Goal: Task Accomplishment & Management: Complete application form

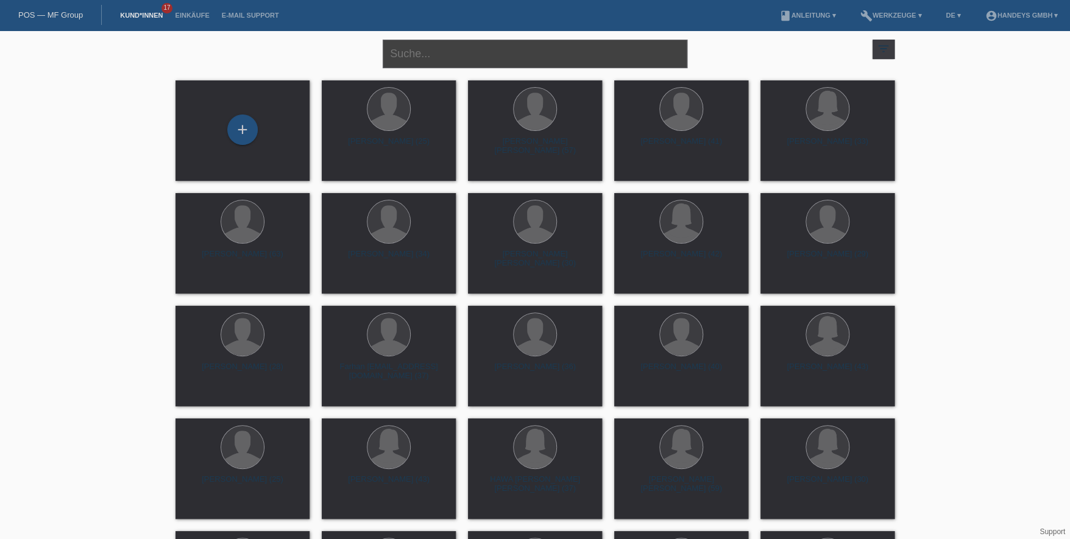
click at [424, 58] on input "text" at bounding box center [535, 54] width 305 height 29
type input "s"
type input "munro"
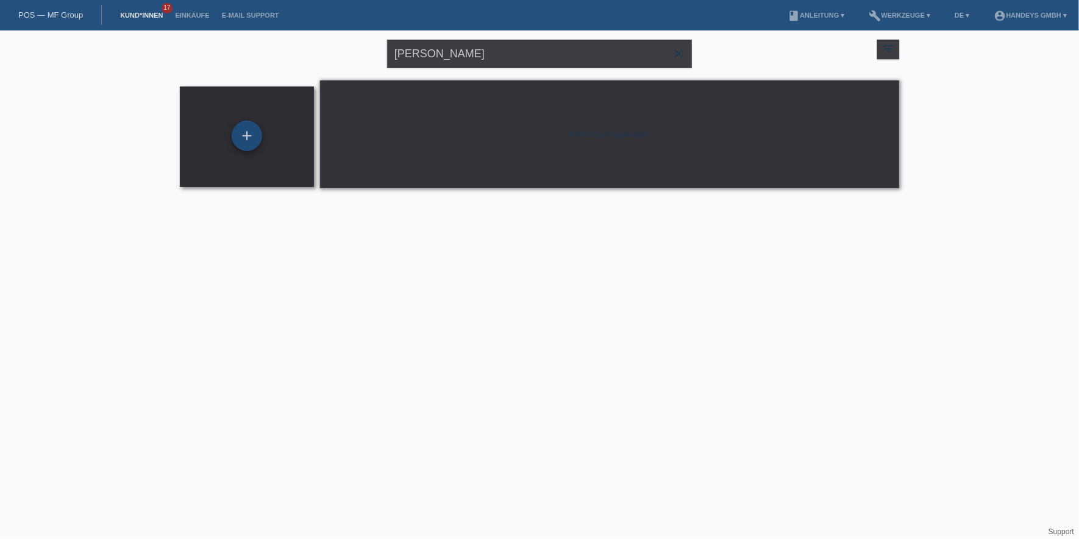
click at [252, 130] on div "+" at bounding box center [247, 136] width 30 height 30
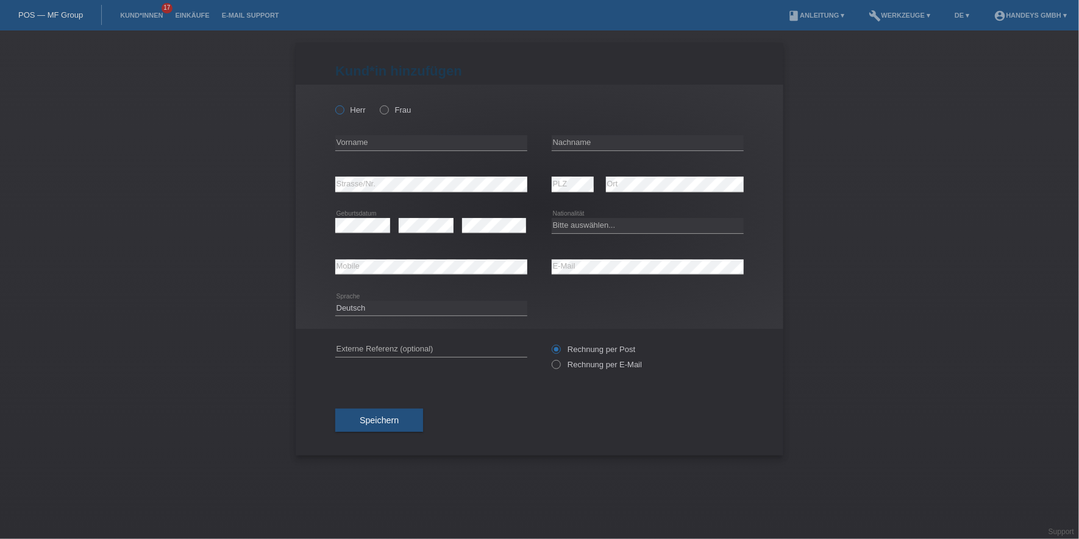
click at [342, 114] on label "Herr" at bounding box center [350, 109] width 30 height 9
click at [342, 113] on input "Herr" at bounding box center [339, 109] width 8 height 8
radio input "true"
click at [358, 149] on input "text" at bounding box center [431, 142] width 192 height 15
type input "[PERSON_NAME]"
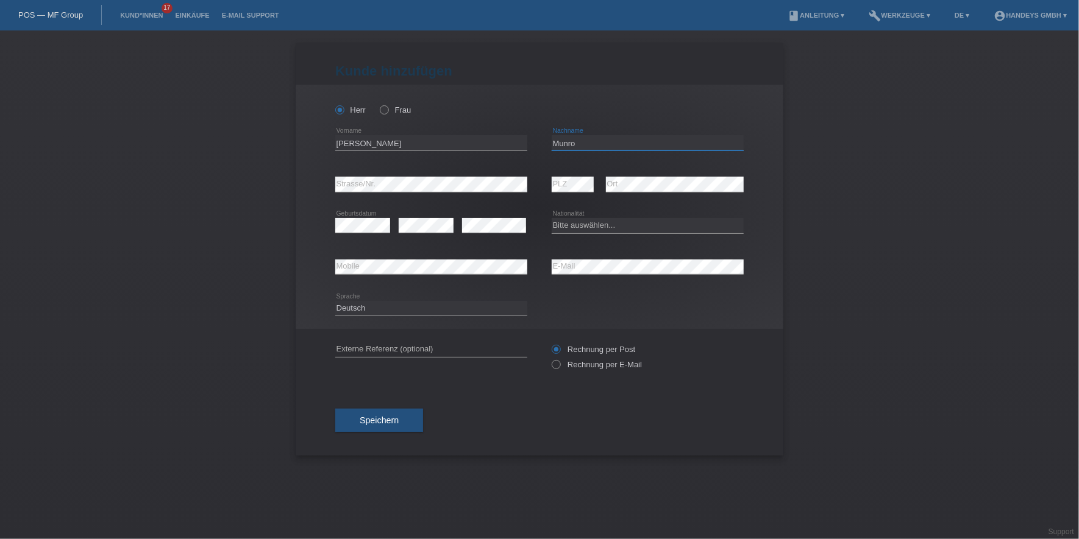
type input "Munro"
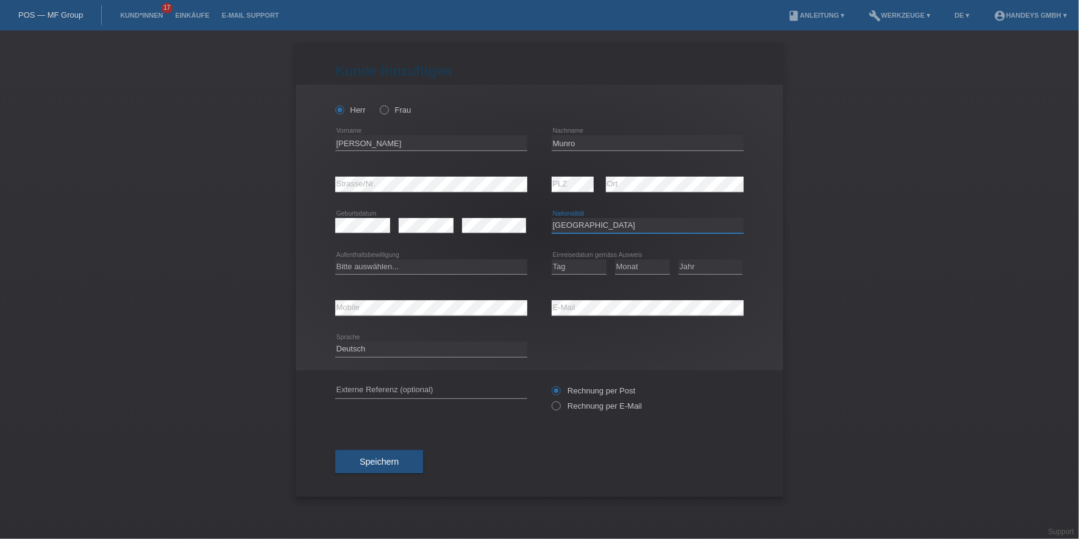
click at [610, 229] on select "Bitte auswählen... Schweiz Deutschland Liechtenstein Österreich ------------ Af…" at bounding box center [648, 225] width 192 height 15
click at [577, 224] on select "Bitte auswählen... Schweiz Deutschland Liechtenstein Österreich ------------ Af…" at bounding box center [648, 225] width 192 height 15
click at [595, 224] on select "Bitte auswählen... Schweiz Deutschland Liechtenstein Österreich ------------ Af…" at bounding box center [648, 225] width 192 height 15
select select "US"
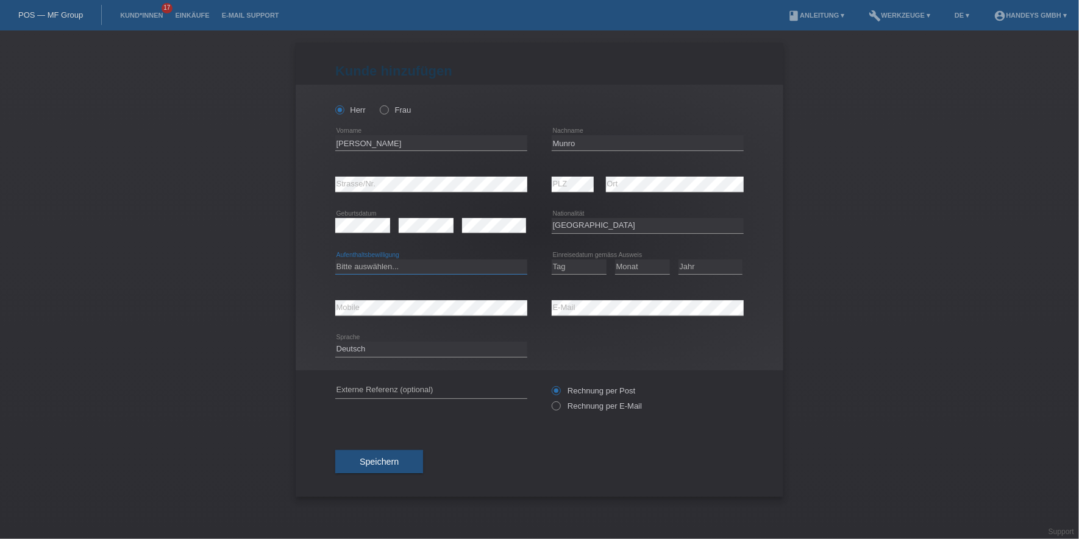
click at [466, 269] on select "Bitte auswählen... C B B - Flüchtlingsstatus Andere" at bounding box center [431, 267] width 192 height 15
select select "B"
click at [335, 260] on select "Bitte auswählen... C B B - Flüchtlingsstatus Andere" at bounding box center [431, 267] width 192 height 15
click at [563, 267] on select "Tag 01 02 03 04 05 06 07 08 09 10 11" at bounding box center [579, 267] width 55 height 15
select select "23"
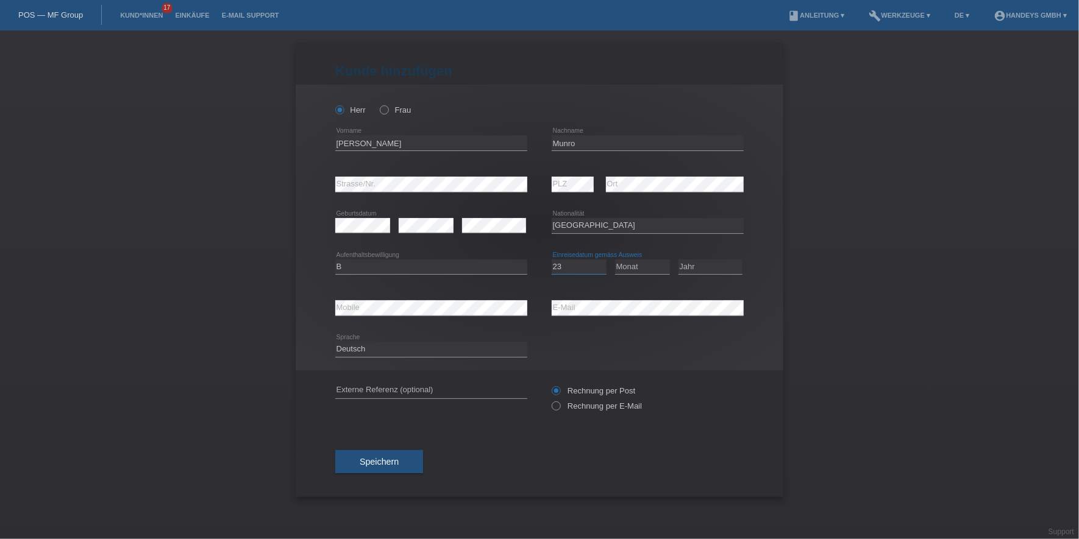
click at [552, 260] on select "Tag 01 02 03 04 05 06 07 08 09 10 11" at bounding box center [579, 267] width 55 height 15
select select "03"
select select "2025"
click at [421, 298] on div "error Mobile" at bounding box center [431, 308] width 192 height 41
click at [623, 296] on div "error E-Mail" at bounding box center [648, 308] width 192 height 41
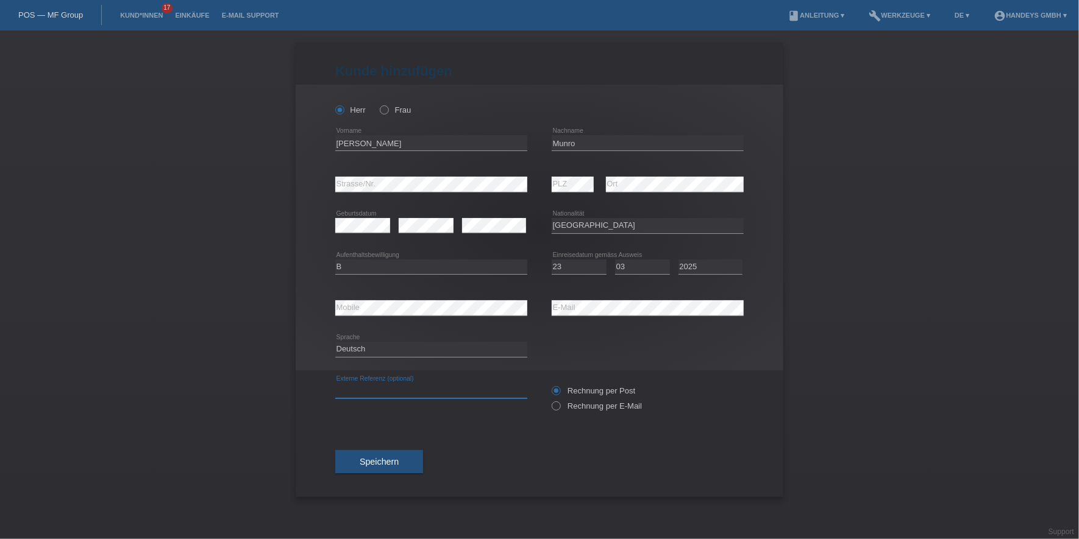
click at [396, 392] on input "text" at bounding box center [431, 390] width 192 height 15
type input "DERYA"
click at [138, 354] on div "Kund*in hinzufügen Kunde hinzufügen Kundin hinzufügen Herr Frau Steven Leslie e…" at bounding box center [539, 284] width 1079 height 509
click at [368, 458] on span "Speichern" at bounding box center [379, 462] width 39 height 10
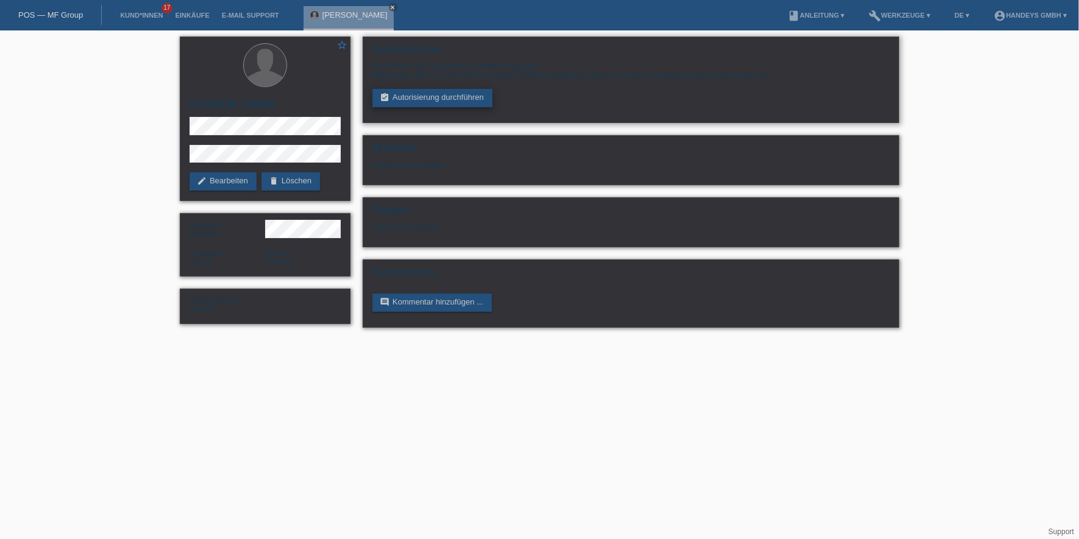
click at [428, 98] on link "assignment_turned_in Autorisierung durchführen" at bounding box center [432, 98] width 120 height 18
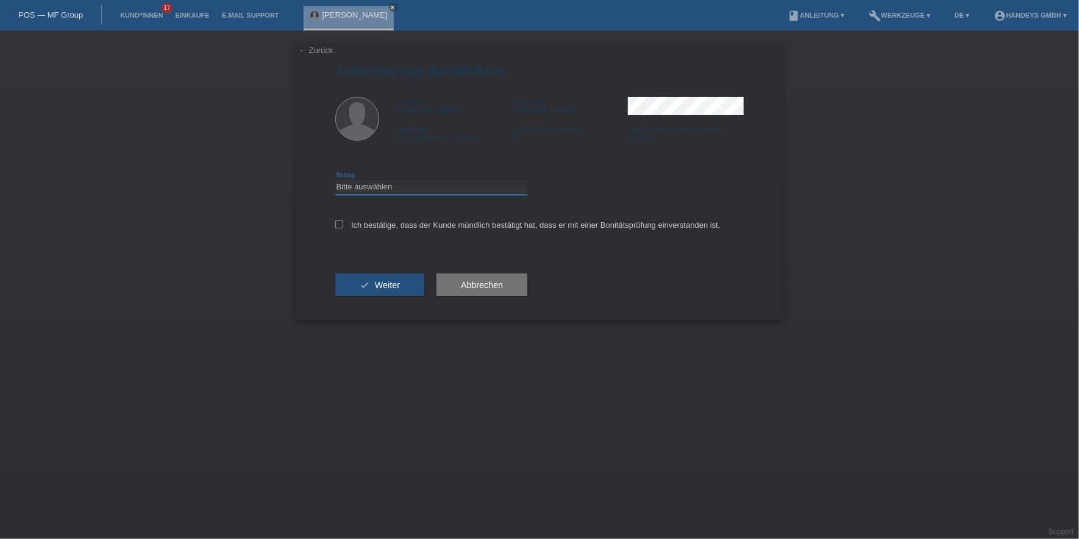
click at [441, 186] on select "Bitte auswählen CHF 1.00 - CHF 499.00 CHF 500.00 - CHF 1'999.00 CHF 2'000.00 - …" at bounding box center [431, 187] width 192 height 15
select select "3"
click at [335, 180] on select "Bitte auswählen CHF 1.00 - CHF 499.00 CHF 500.00 - CHF 1'999.00 CHF 2'000.00 - …" at bounding box center [431, 187] width 192 height 15
click at [369, 214] on div "Ich bestätige, dass der Kunde mündlich bestätigt hat, dass er mit einer Bonität…" at bounding box center [539, 228] width 408 height 41
click at [371, 229] on label "Ich bestätige, dass der Kunde mündlich bestätigt hat, dass er mit einer Bonität…" at bounding box center [527, 225] width 385 height 9
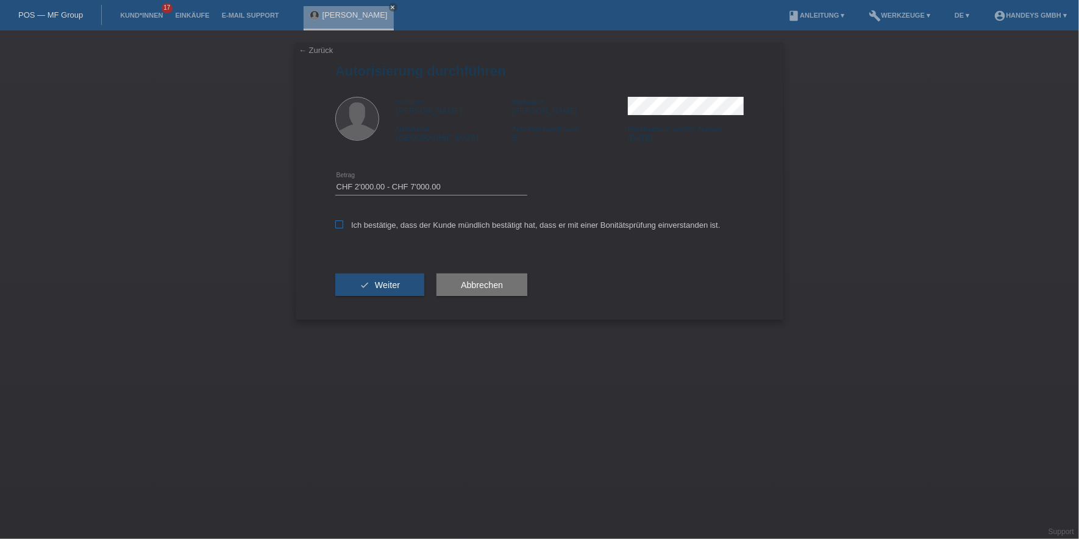
click at [343, 229] on input "Ich bestätige, dass der Kunde mündlich bestätigt hat, dass er mit einer Bonität…" at bounding box center [339, 225] width 8 height 8
checkbox input "true"
click at [378, 278] on button "check Weiter" at bounding box center [379, 285] width 89 height 23
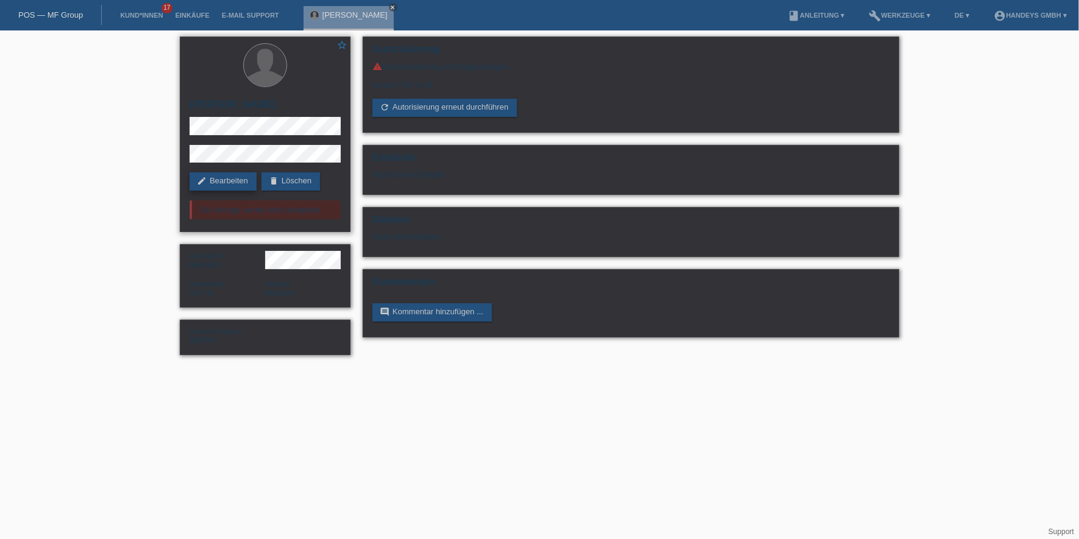
click at [236, 180] on link "edit Bearbeiten" at bounding box center [223, 181] width 67 height 18
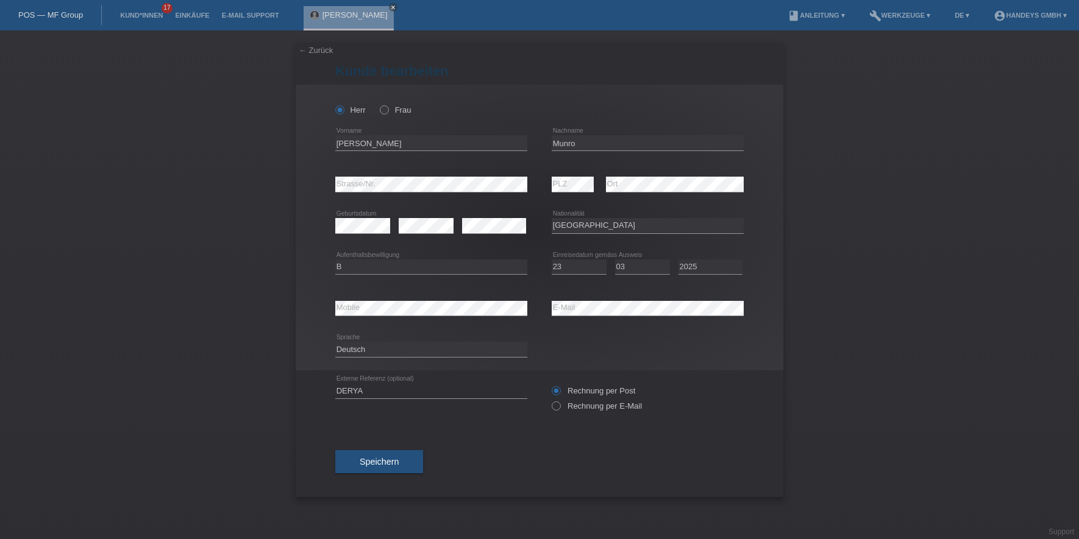
select select "US"
select select "B"
select select "23"
select select "03"
select select "2025"
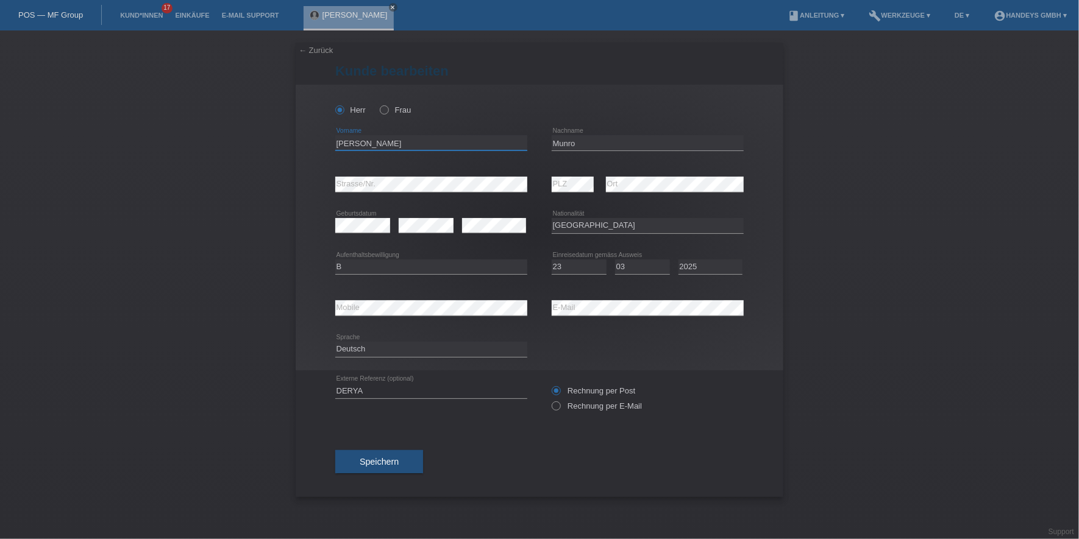
drag, startPoint x: 398, startPoint y: 143, endPoint x: 328, endPoint y: 145, distance: 69.5
click at [328, 145] on div "[PERSON_NAME] error Vorname" at bounding box center [540, 228] width 488 height 286
click at [558, 140] on input "Munro" at bounding box center [648, 142] width 192 height 15
click at [325, 183] on div "[PERSON_NAME] error Vorname" at bounding box center [540, 228] width 488 height 286
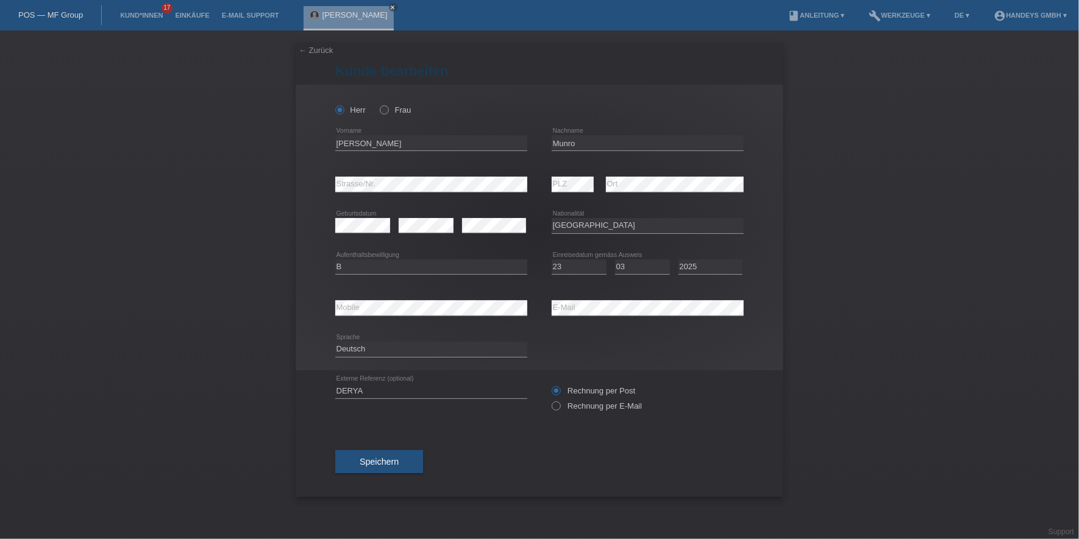
click at [700, 215] on div "Bitte auswählen... [GEOGRAPHIC_DATA] [GEOGRAPHIC_DATA] [GEOGRAPHIC_DATA] [GEOGR…" at bounding box center [648, 225] width 192 height 41
click at [534, 308] on div "error Mobile error E-Mail" at bounding box center [539, 308] width 408 height 41
click at [355, 315] on div "error Mobile" at bounding box center [431, 308] width 192 height 16
